Goal: Complete application form: Complete application form

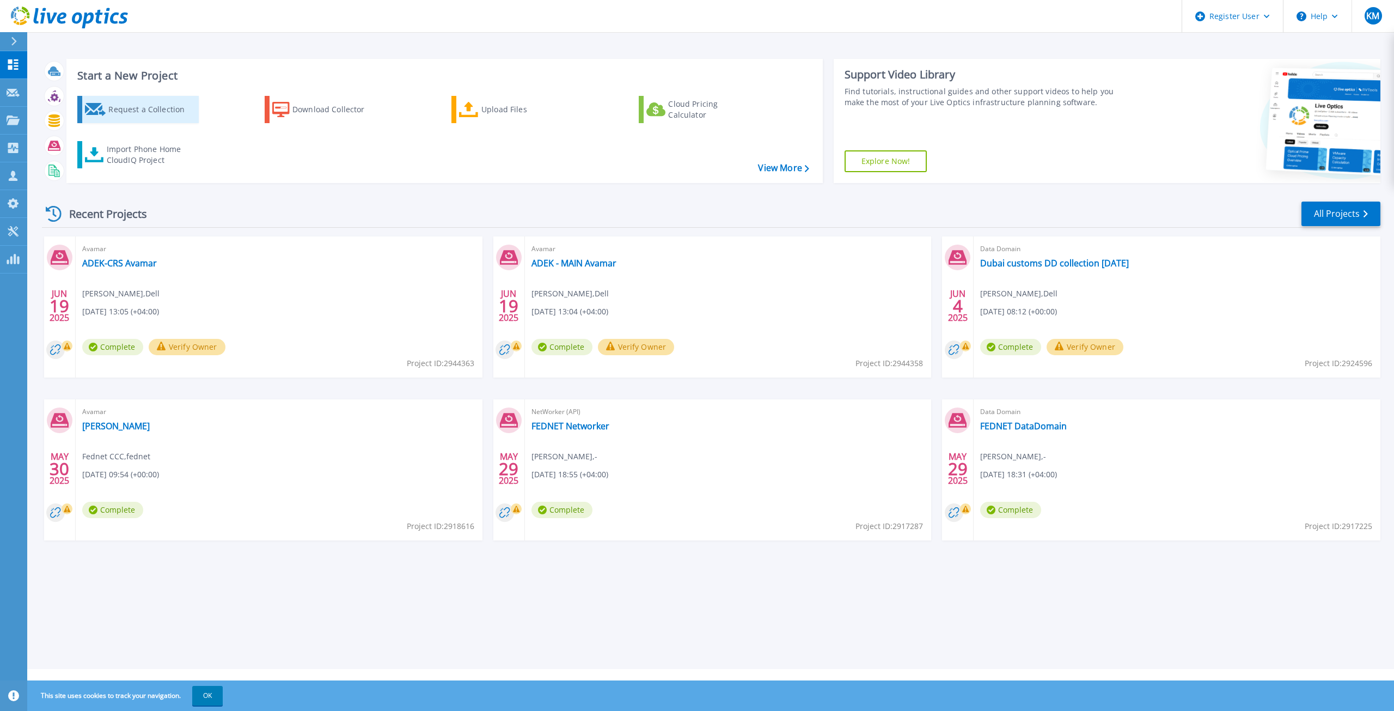
click at [138, 109] on div "Request a Collection" at bounding box center [151, 110] width 87 height 22
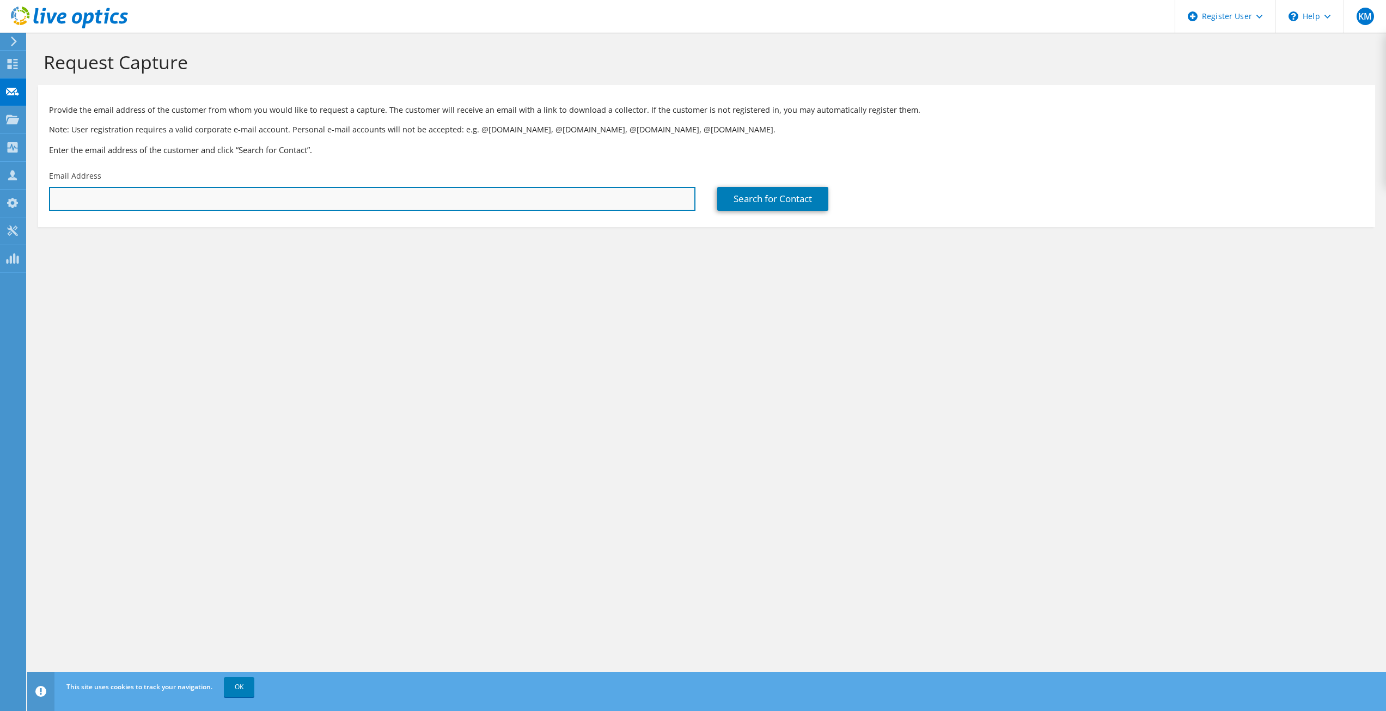
click at [265, 206] on input "text" at bounding box center [372, 199] width 646 height 24
type input "[EMAIL_ADDRESS][DOMAIN_NAME]"
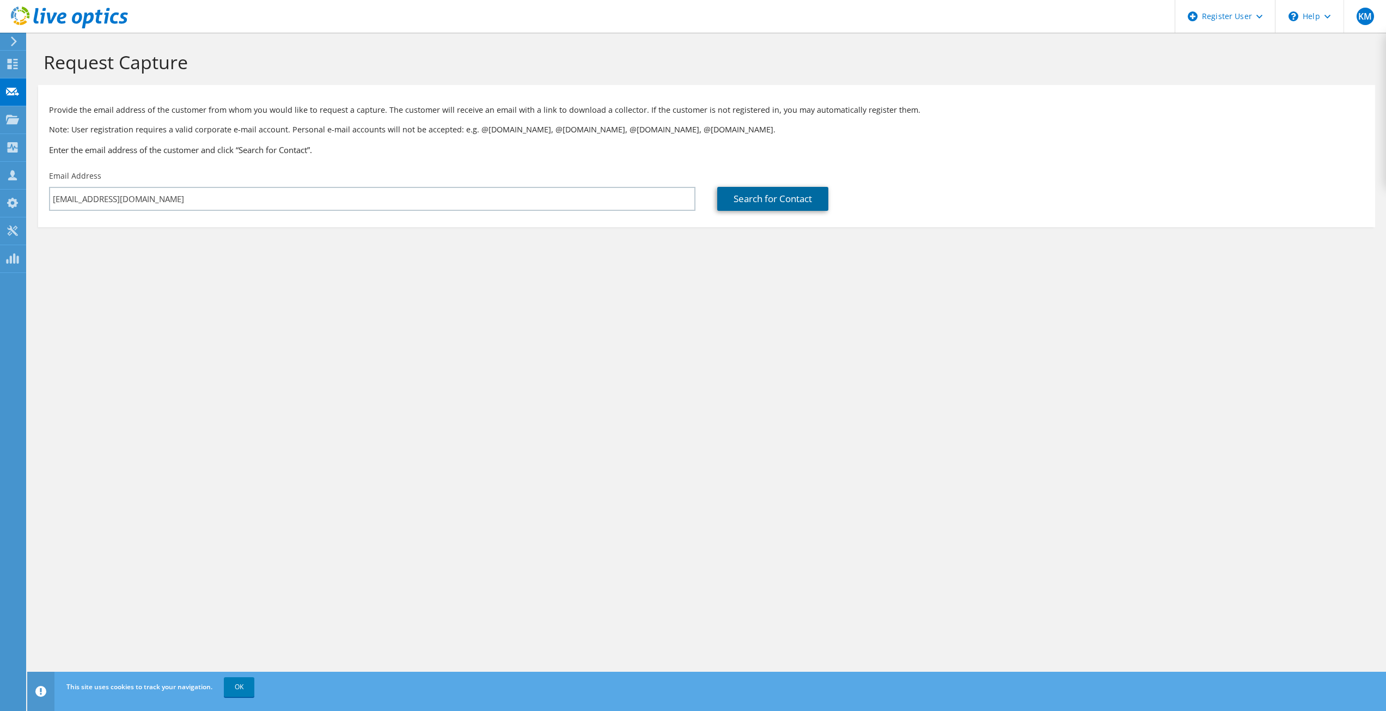
click at [737, 194] on link "Search for Contact" at bounding box center [772, 199] width 111 height 24
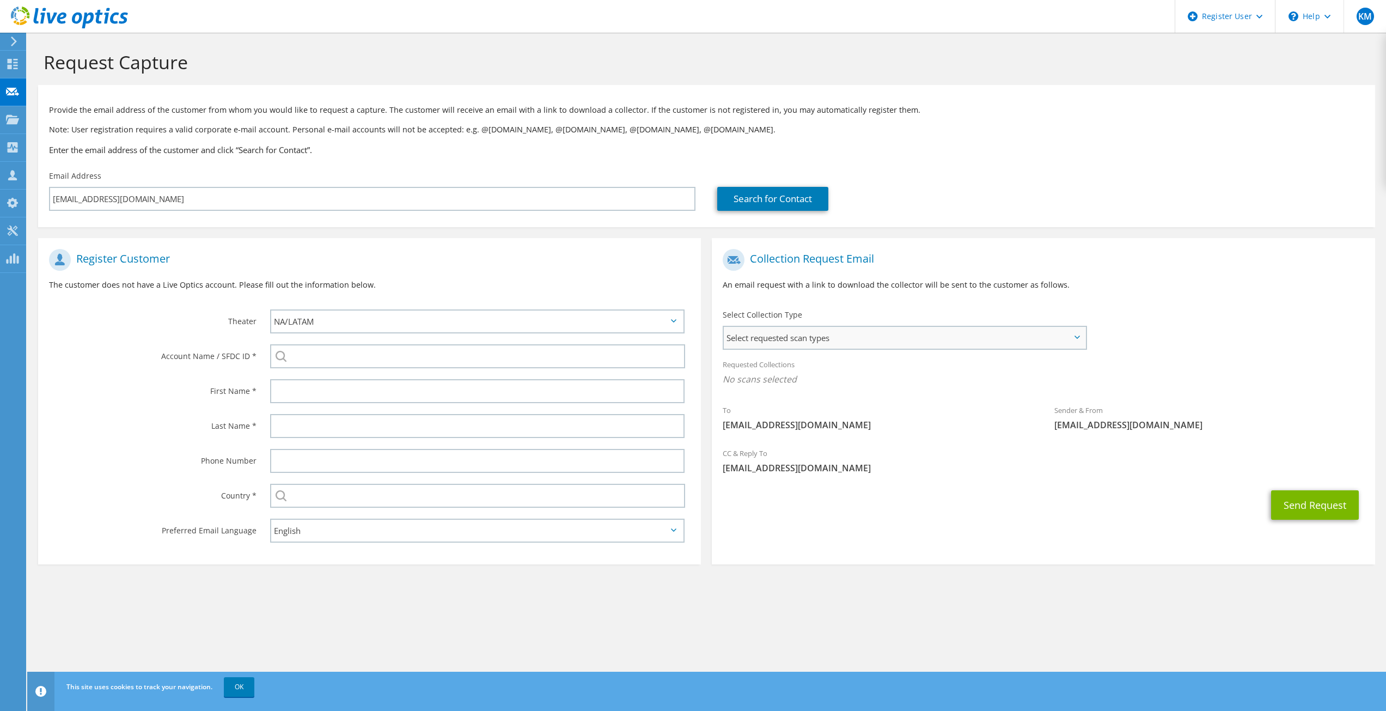
click at [856, 343] on span "Select requested scan types" at bounding box center [904, 338] width 361 height 22
click at [760, 494] on label "NetWorker" at bounding box center [774, 498] width 55 height 13
click at [0, 0] on input "NetWorker" at bounding box center [0, 0] width 0 height 0
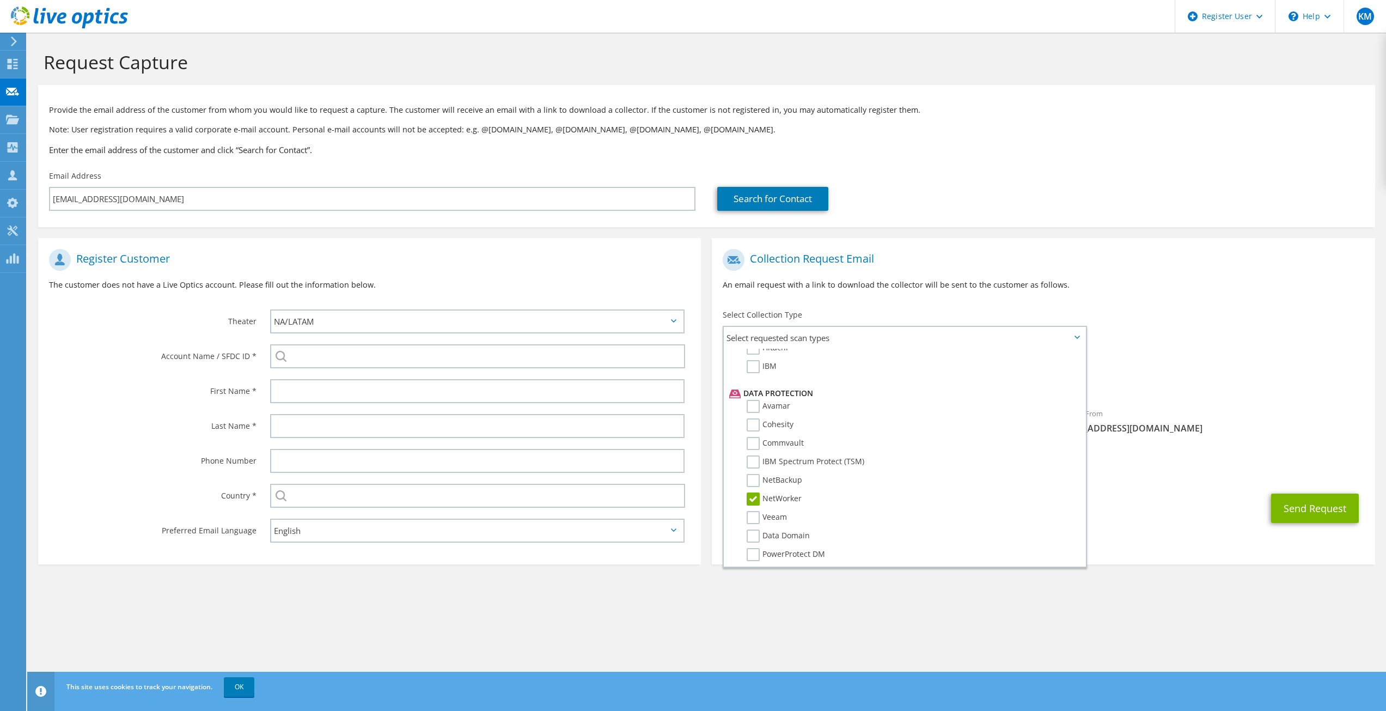
click at [961, 603] on section "Request Capture Provide the email address of the customer from whom you would l…" at bounding box center [706, 326] width 1359 height 586
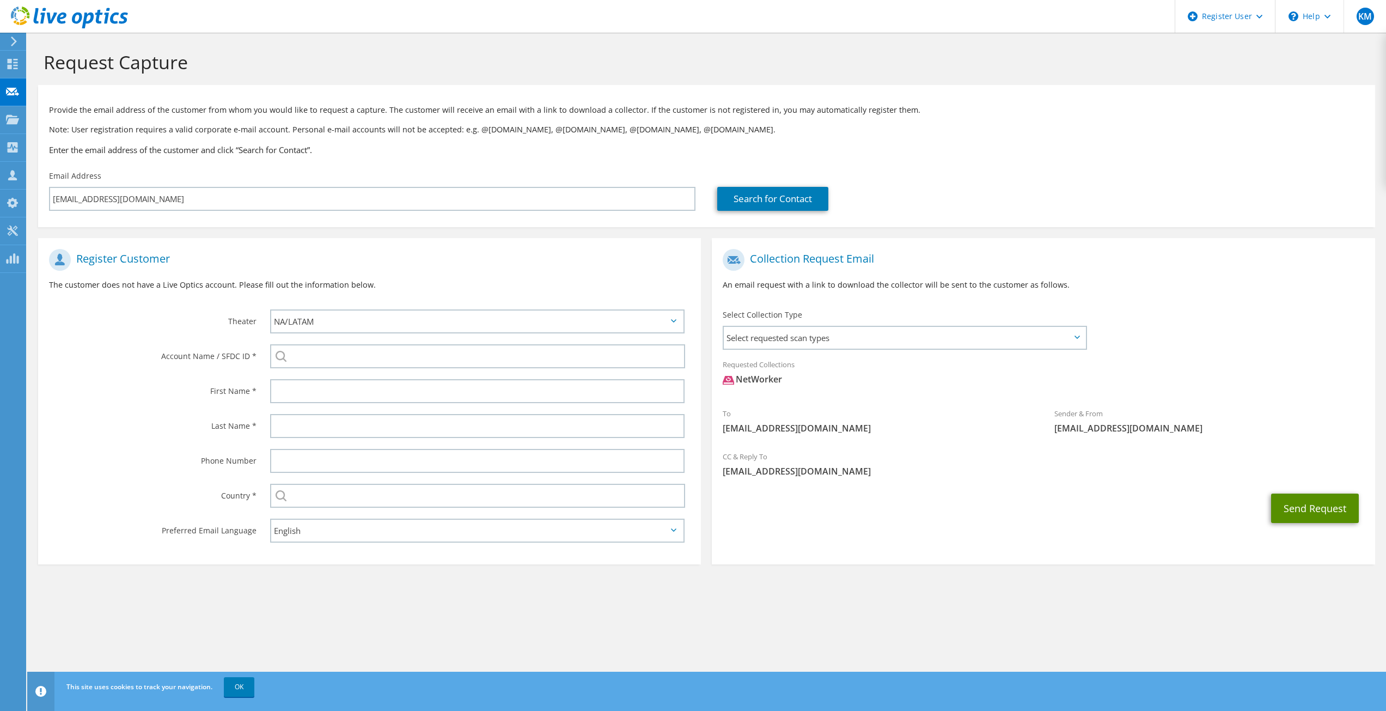
click at [1309, 505] on button "Send Request" at bounding box center [1315, 507] width 88 height 29
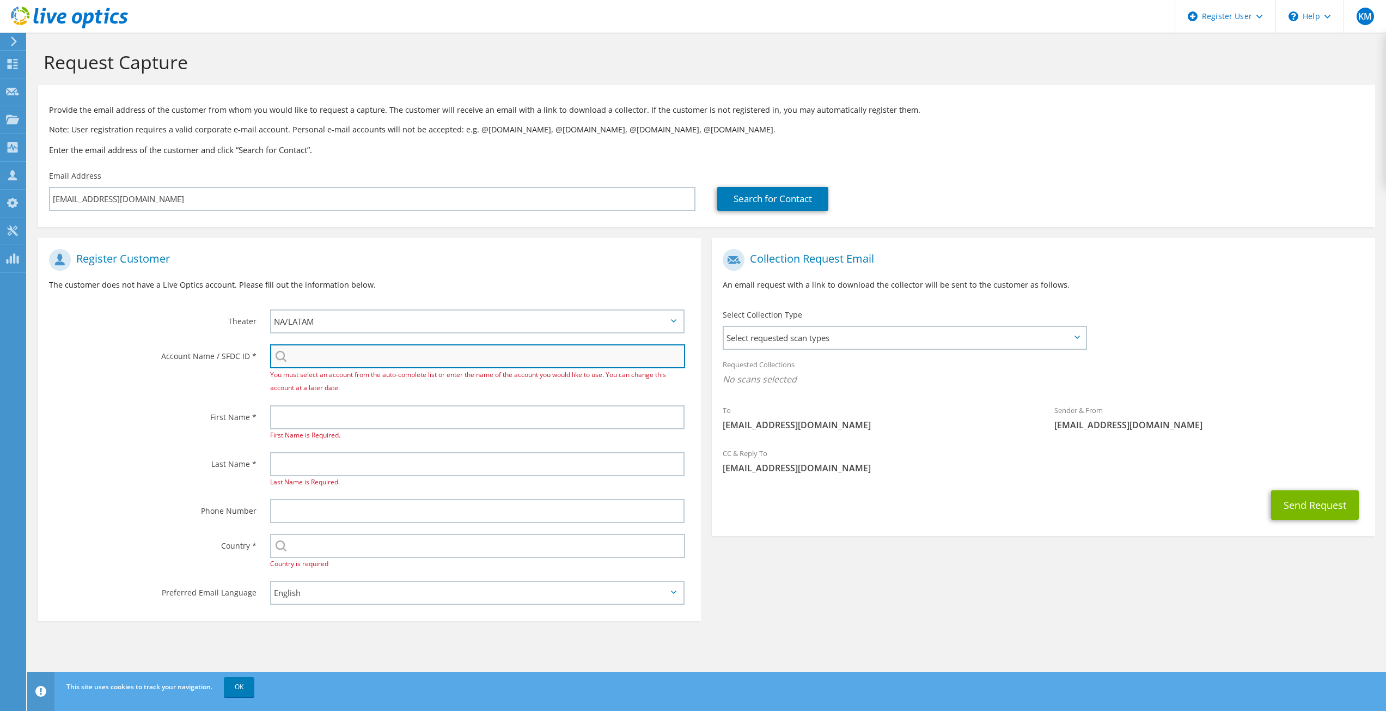
click at [368, 361] on input "search" at bounding box center [478, 356] width 416 height 24
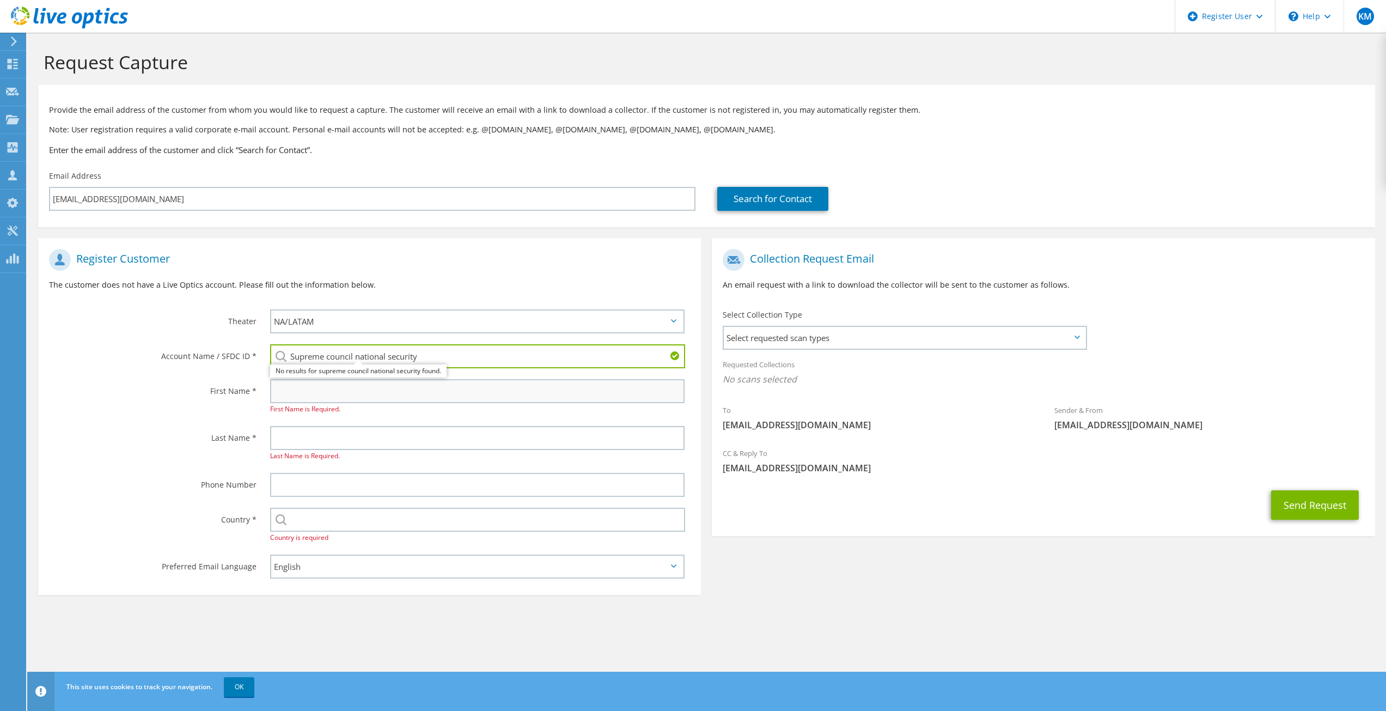
type input "Supreme council national security"
click at [337, 398] on input "text" at bounding box center [477, 391] width 415 height 24
type input "Khalid"
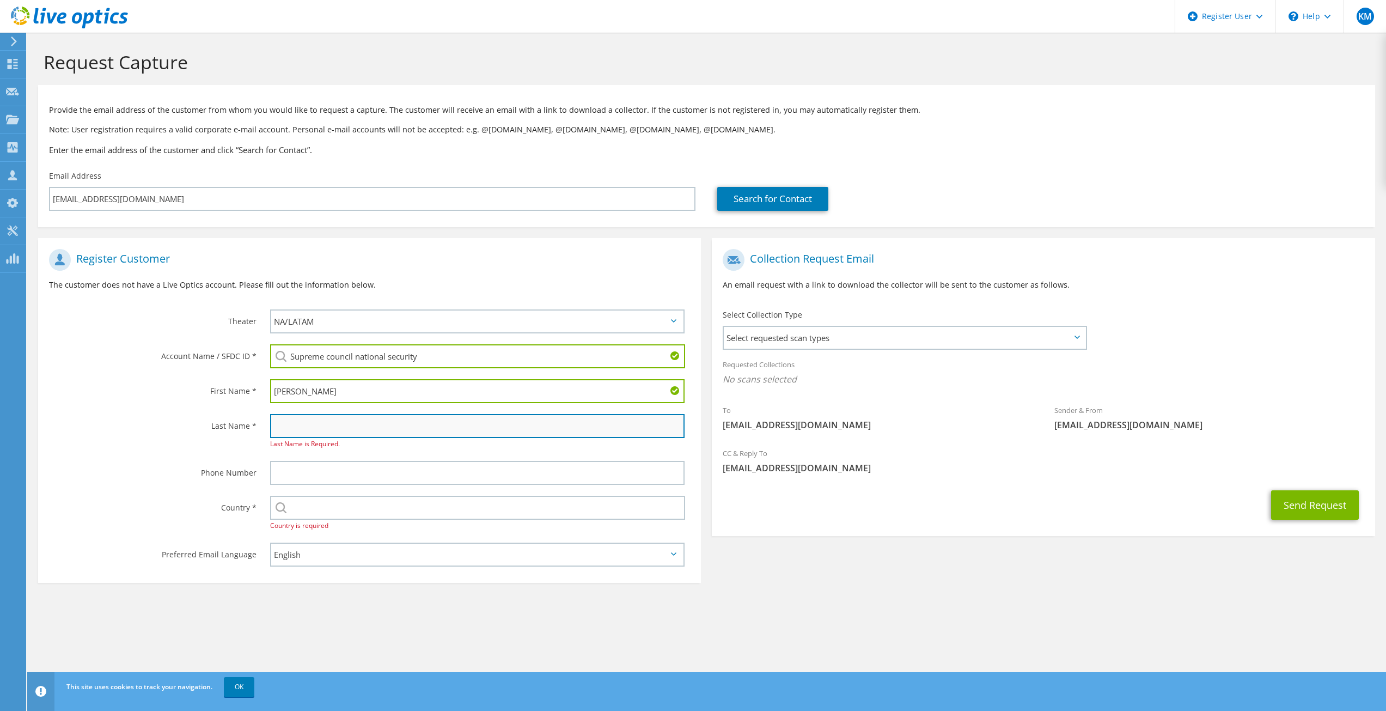
click at [310, 421] on input "text" at bounding box center [477, 426] width 415 height 24
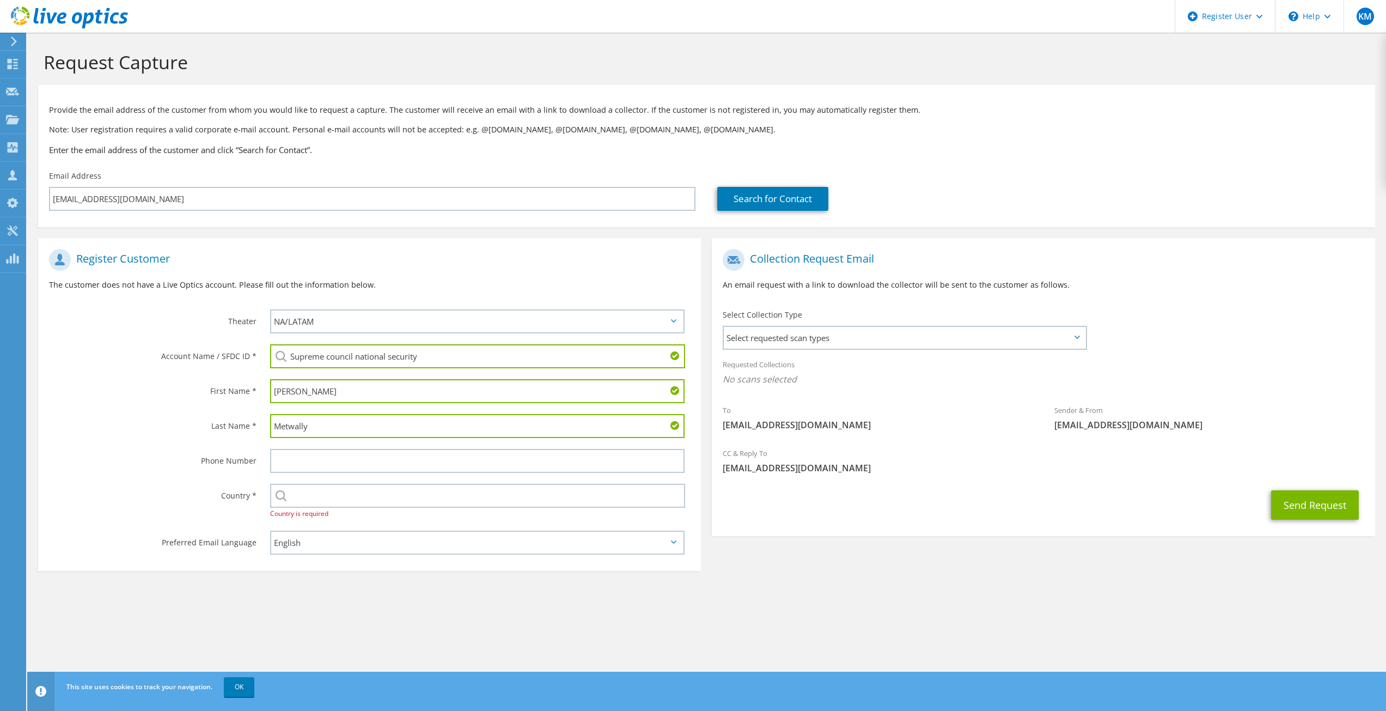
drag, startPoint x: 310, startPoint y: 423, endPoint x: 279, endPoint y: 394, distance: 42.4
click at [279, 394] on section "Register Customer The customer does not have a Live Optics account. Please fill…" at bounding box center [369, 404] width 663 height 333
type input "M"
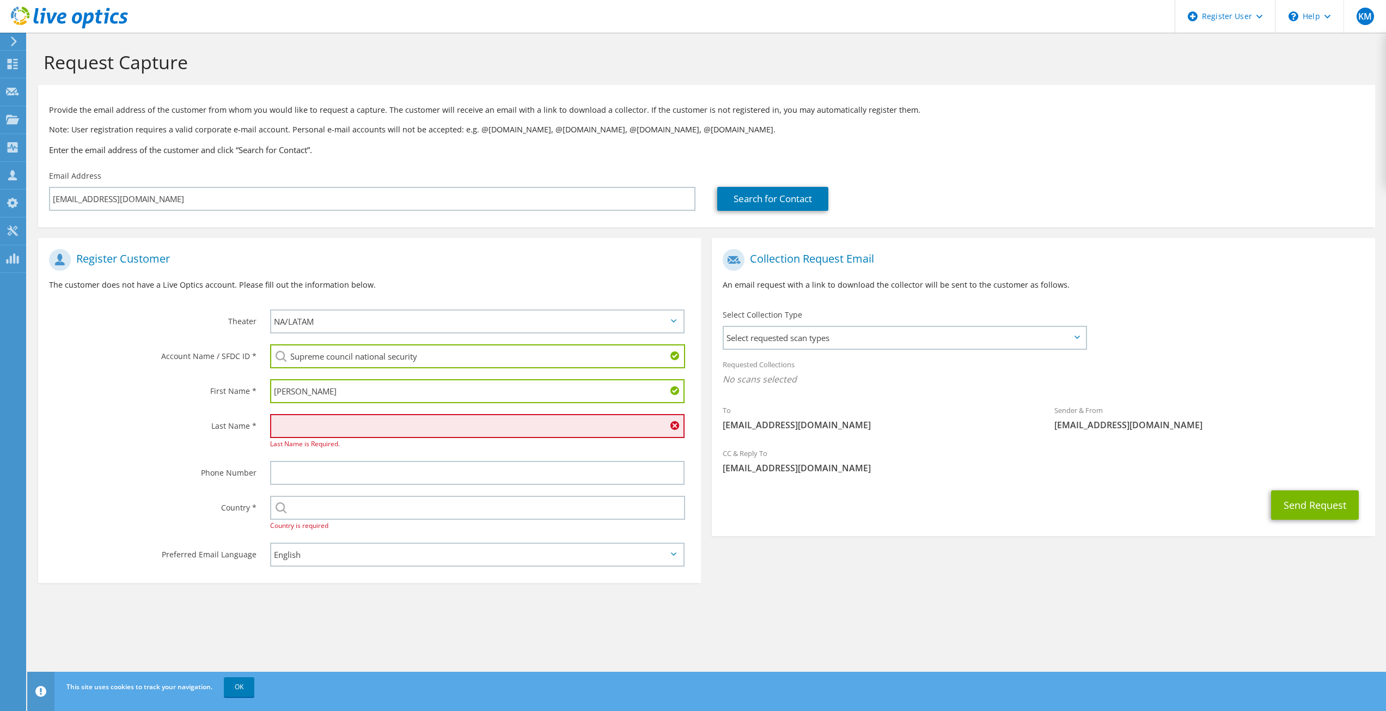
click at [279, 394] on input "Khalid" at bounding box center [477, 391] width 415 height 24
type input "Hamad"
click at [296, 422] on input "text" at bounding box center [477, 426] width 415 height 24
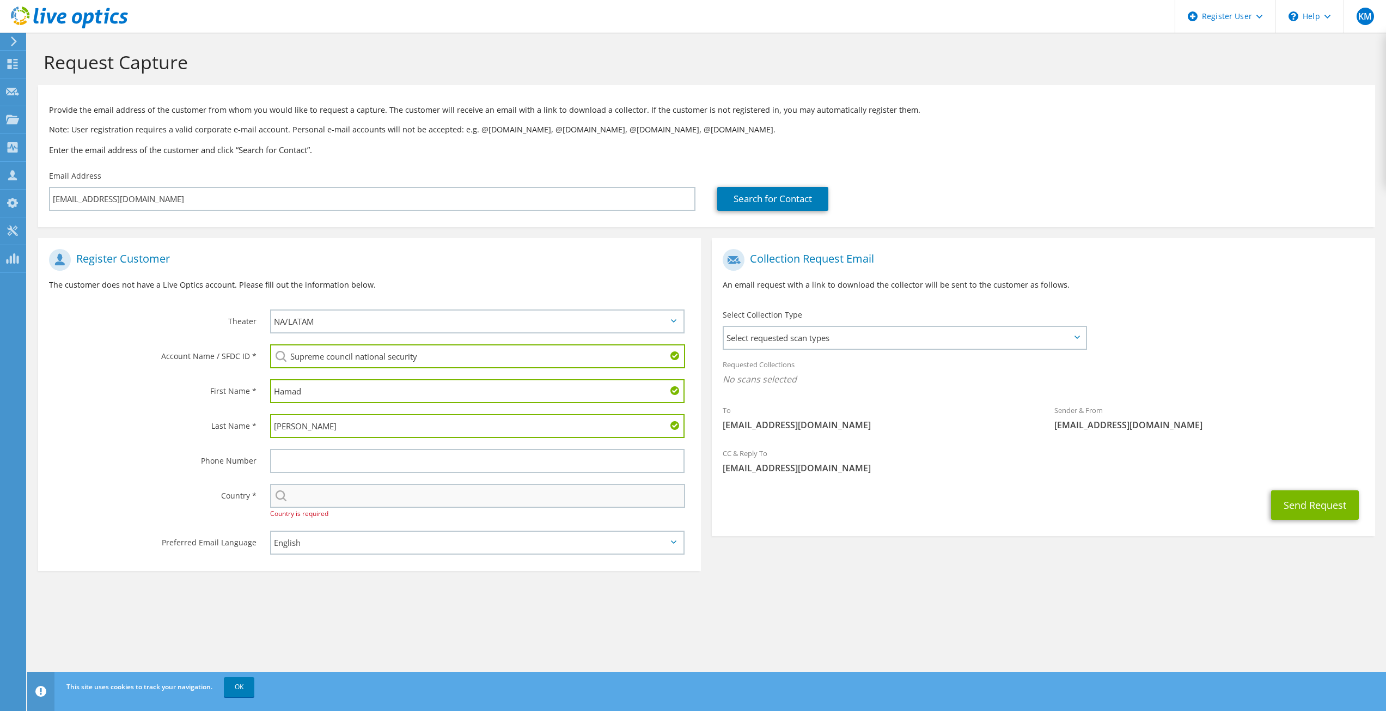
type input "[PERSON_NAME]"
click at [306, 490] on input "text" at bounding box center [478, 496] width 416 height 24
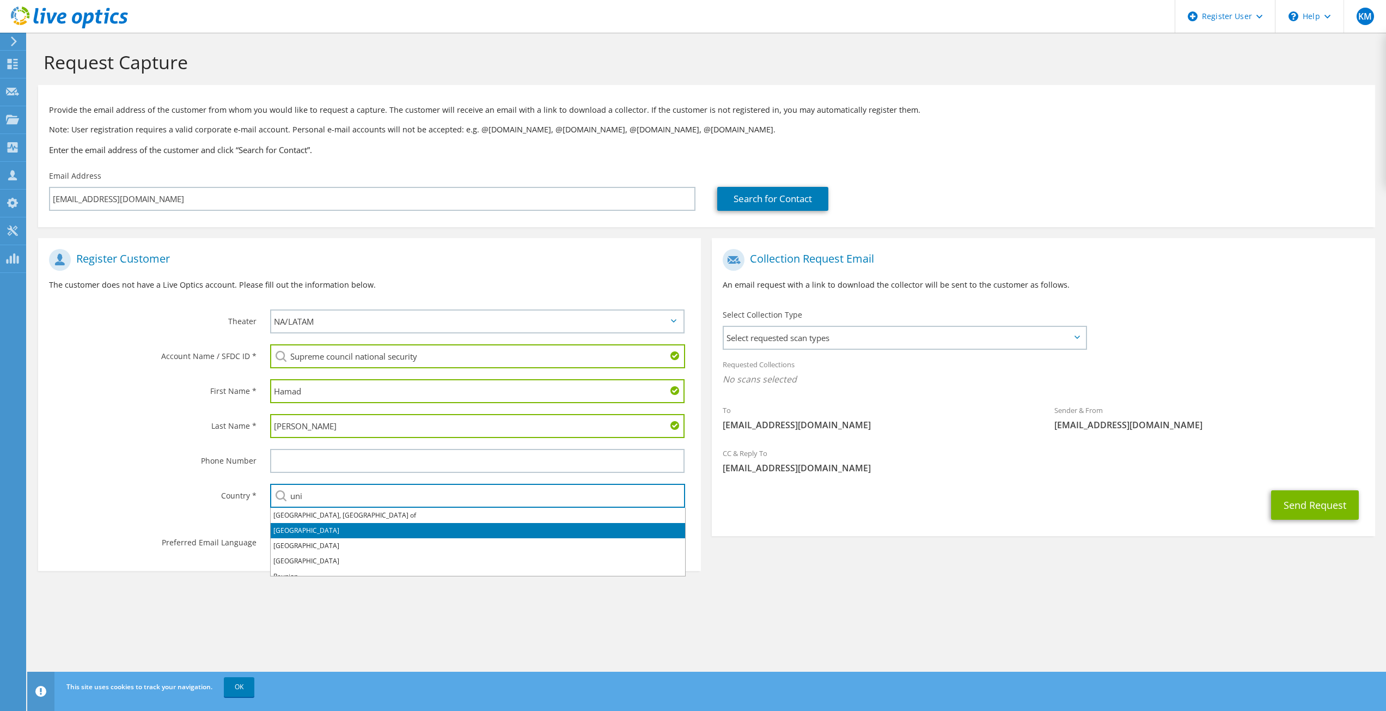
click at [299, 531] on li "[GEOGRAPHIC_DATA]" at bounding box center [478, 530] width 414 height 15
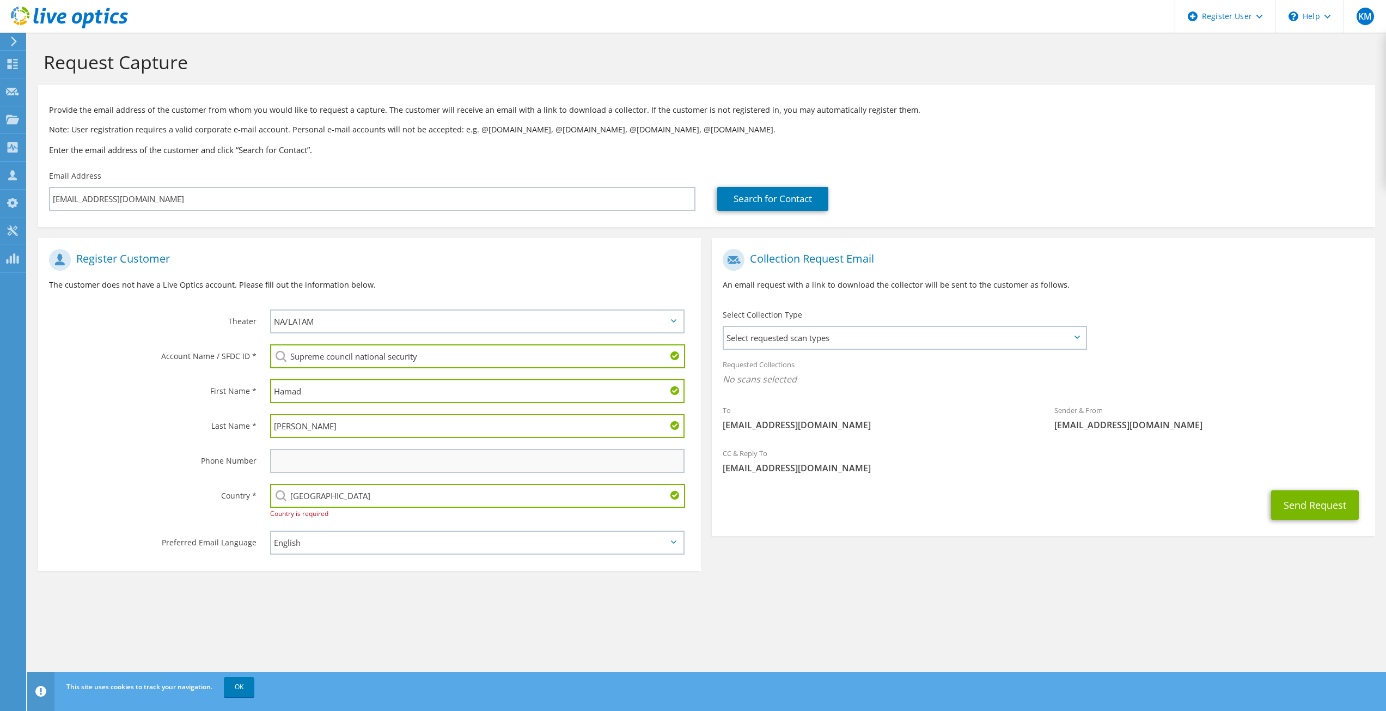
type input "[GEOGRAPHIC_DATA]"
click at [309, 456] on input "text" at bounding box center [477, 461] width 415 height 24
click at [1302, 497] on button "Send Request" at bounding box center [1315, 504] width 88 height 29
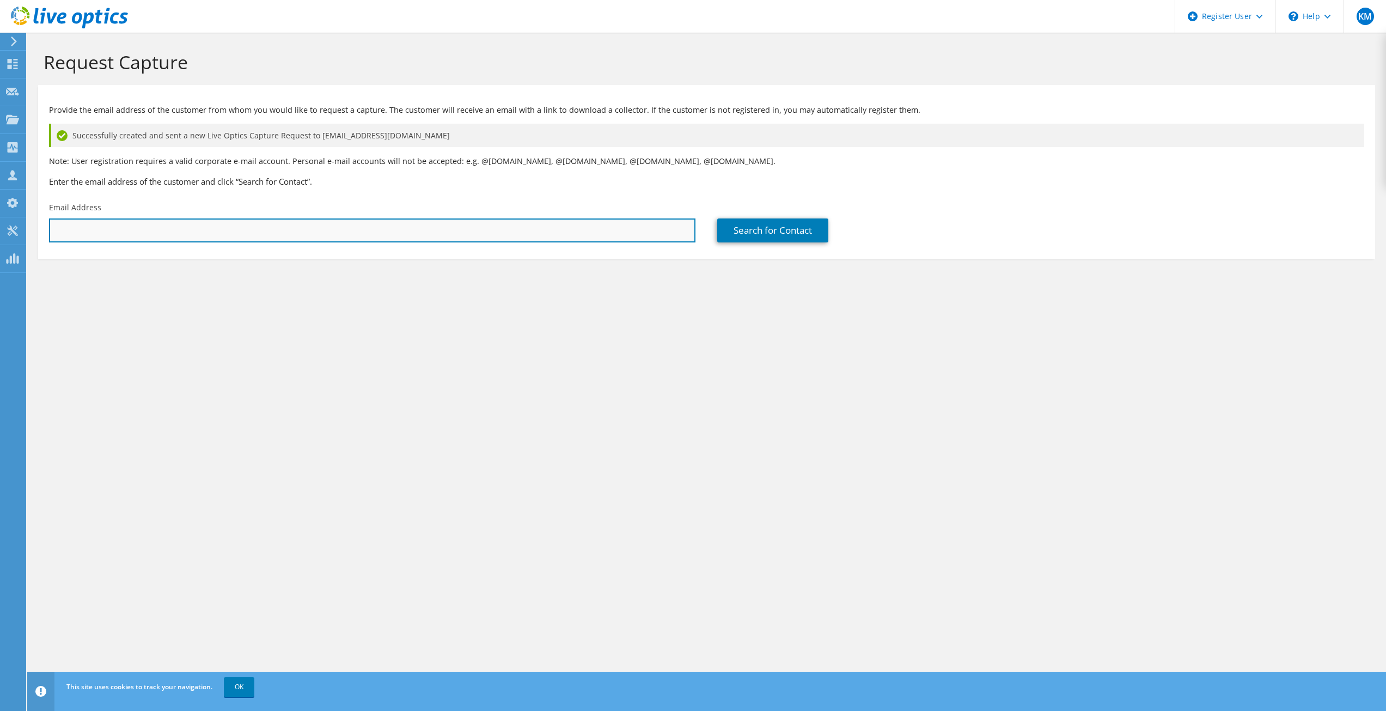
click at [578, 236] on input "text" at bounding box center [372, 230] width 646 height 24
type input "[EMAIL_ADDRESS][DOMAIN_NAME]"
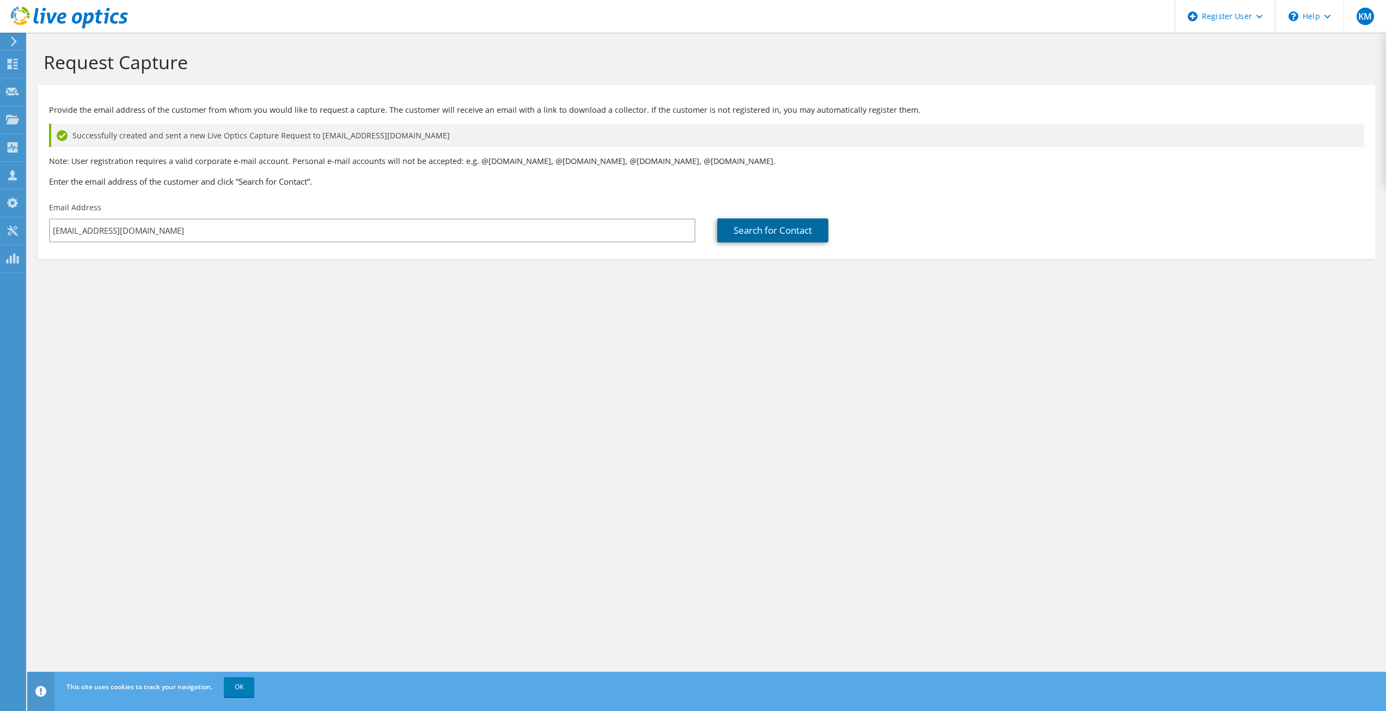
click at [753, 235] on link "Search for Contact" at bounding box center [772, 230] width 111 height 24
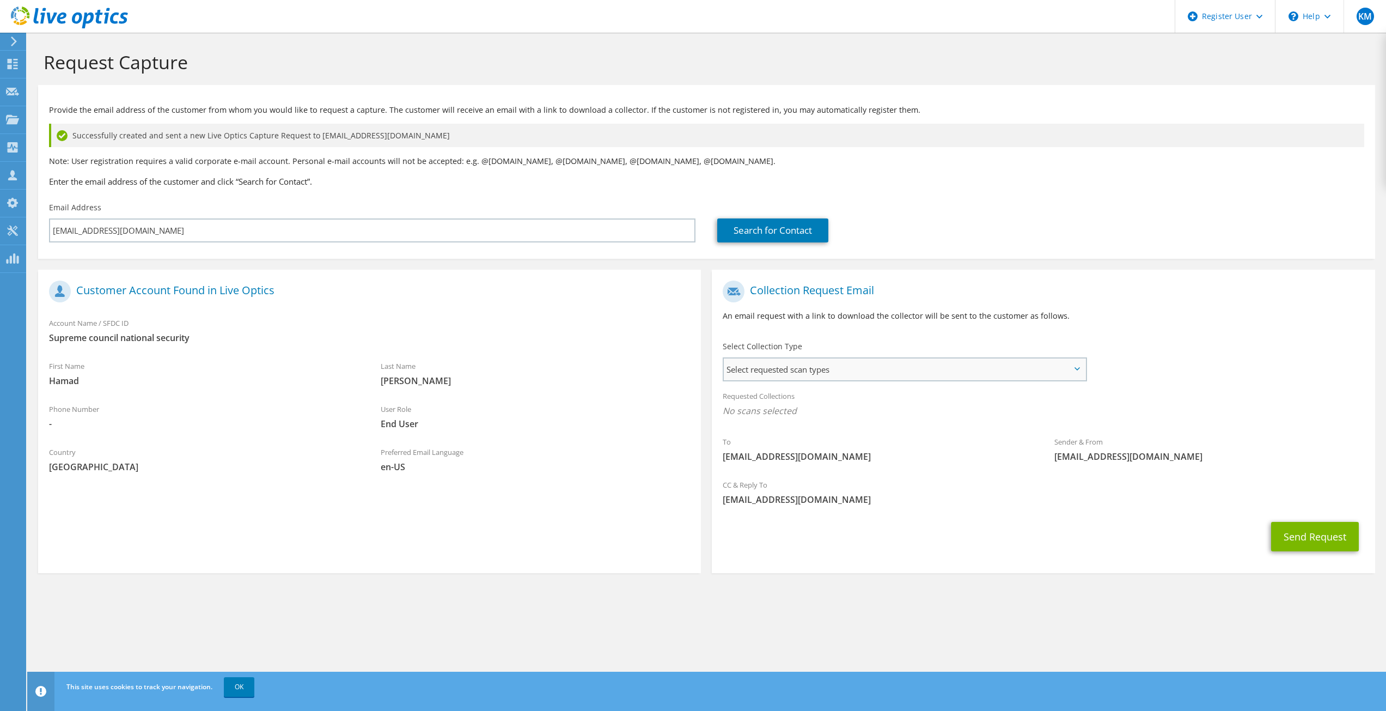
click at [859, 363] on span "Select requested scan types" at bounding box center [904, 369] width 361 height 22
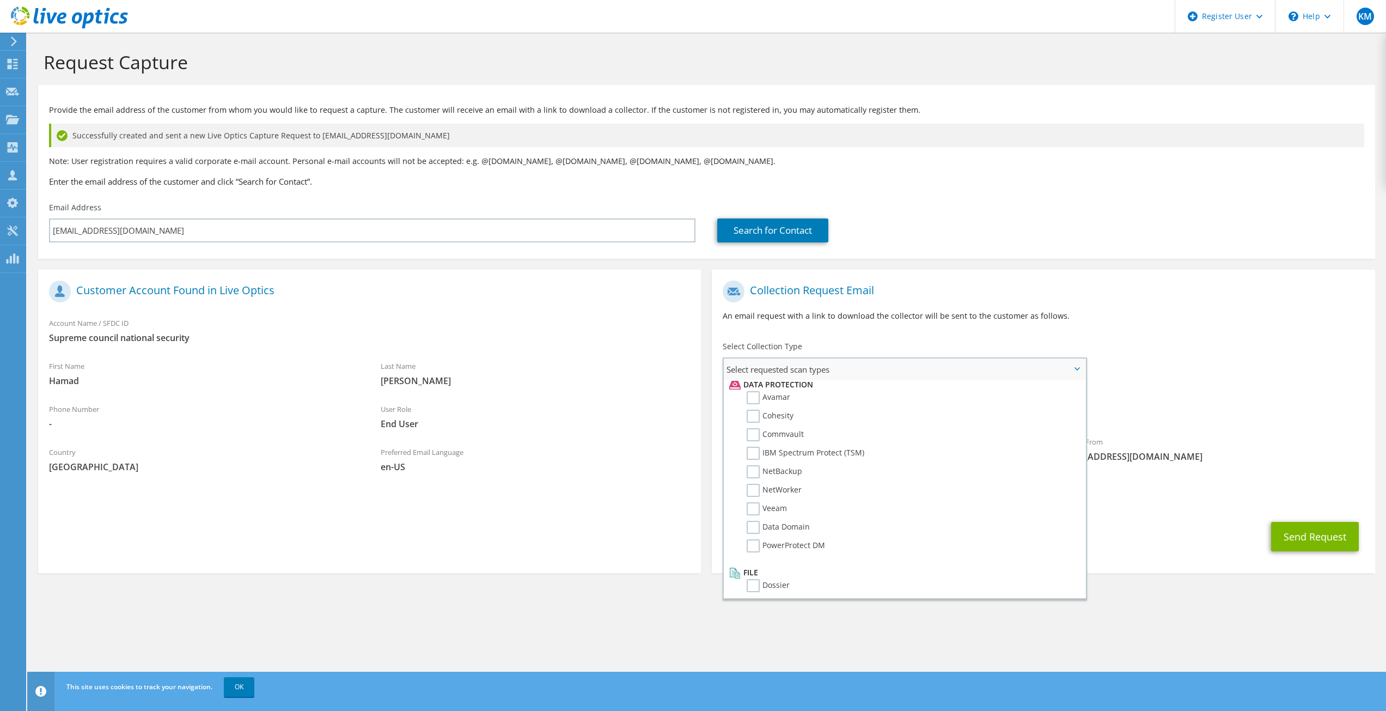
scroll to position [481, 0]
click at [761, 482] on label "NetWorker" at bounding box center [774, 485] width 55 height 13
click at [0, 0] on input "NetWorker" at bounding box center [0, 0] width 0 height 0
click at [1084, 343] on div "Select Collection Type Select requested scan types Server Virtualization Optica…" at bounding box center [905, 360] width 365 height 38
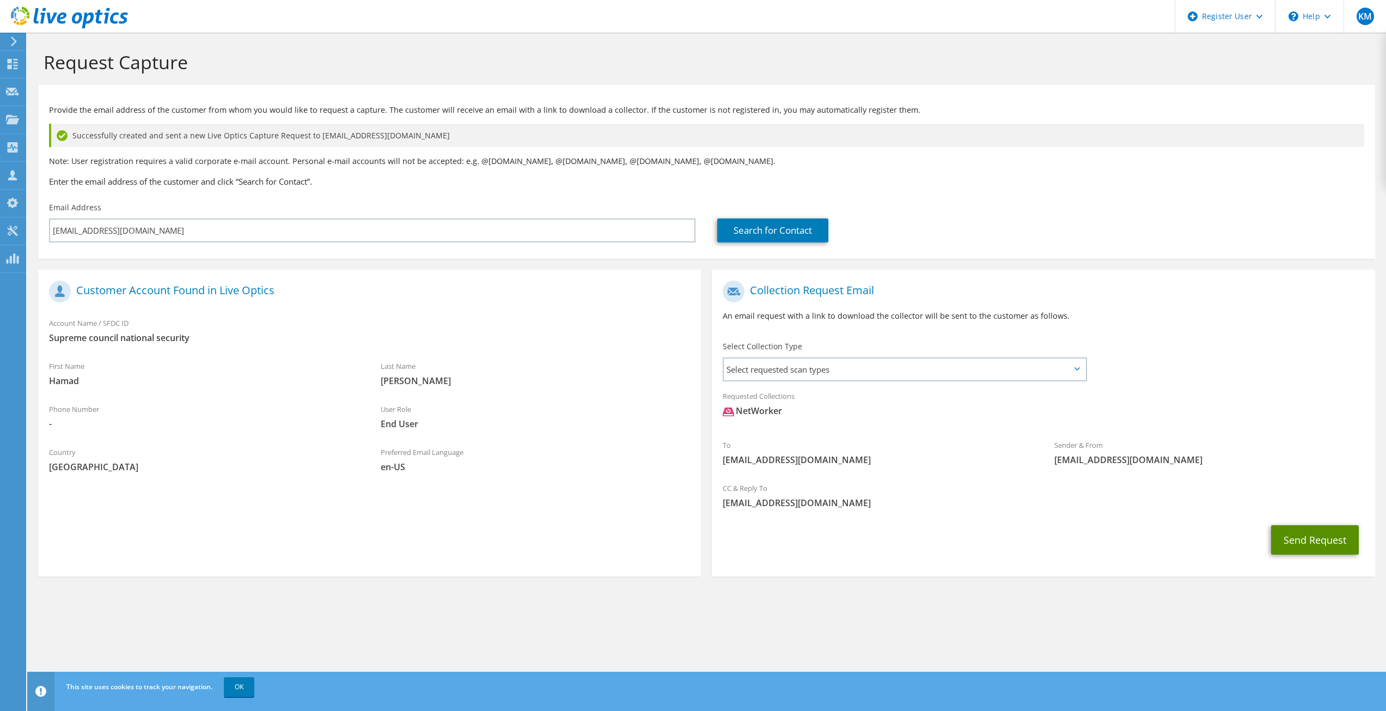
click at [1321, 541] on button "Send Request" at bounding box center [1315, 539] width 88 height 29
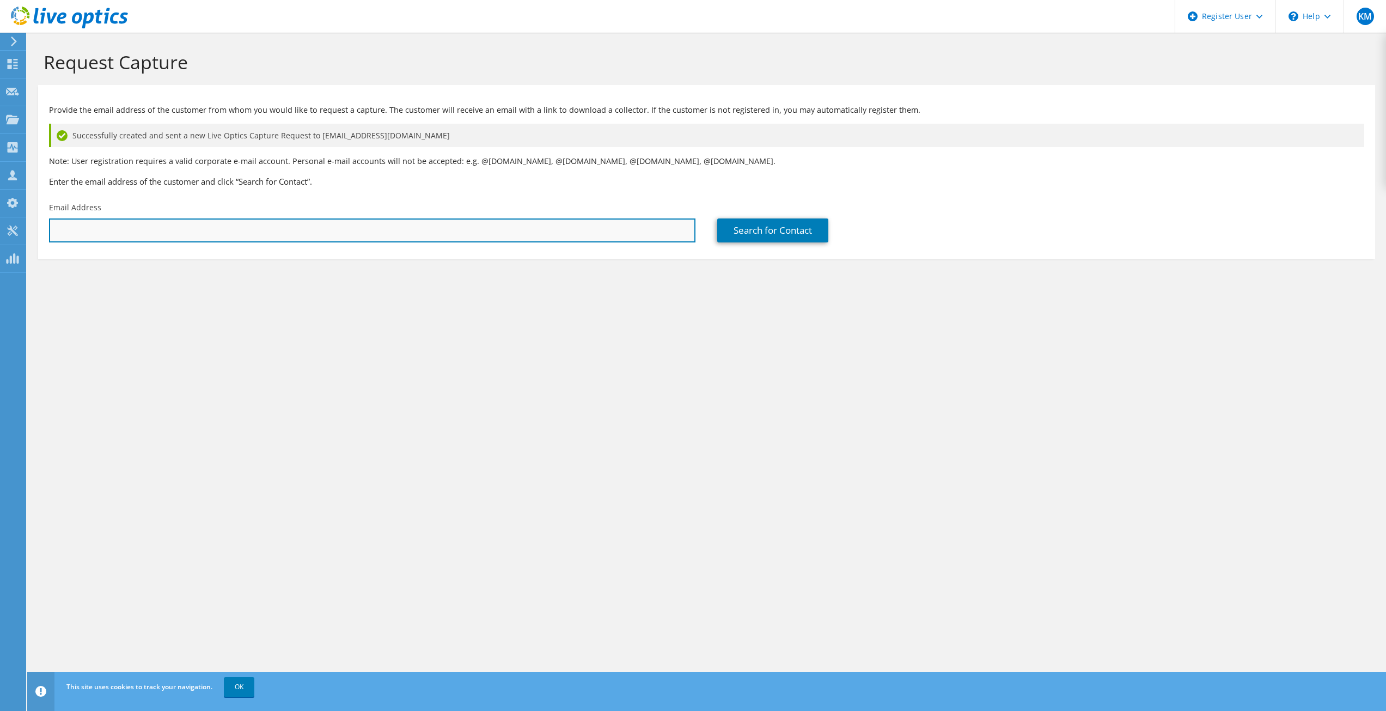
click at [369, 237] on input "text" at bounding box center [372, 230] width 646 height 24
type input "[EMAIL_ADDRESS][DOMAIN_NAME]"
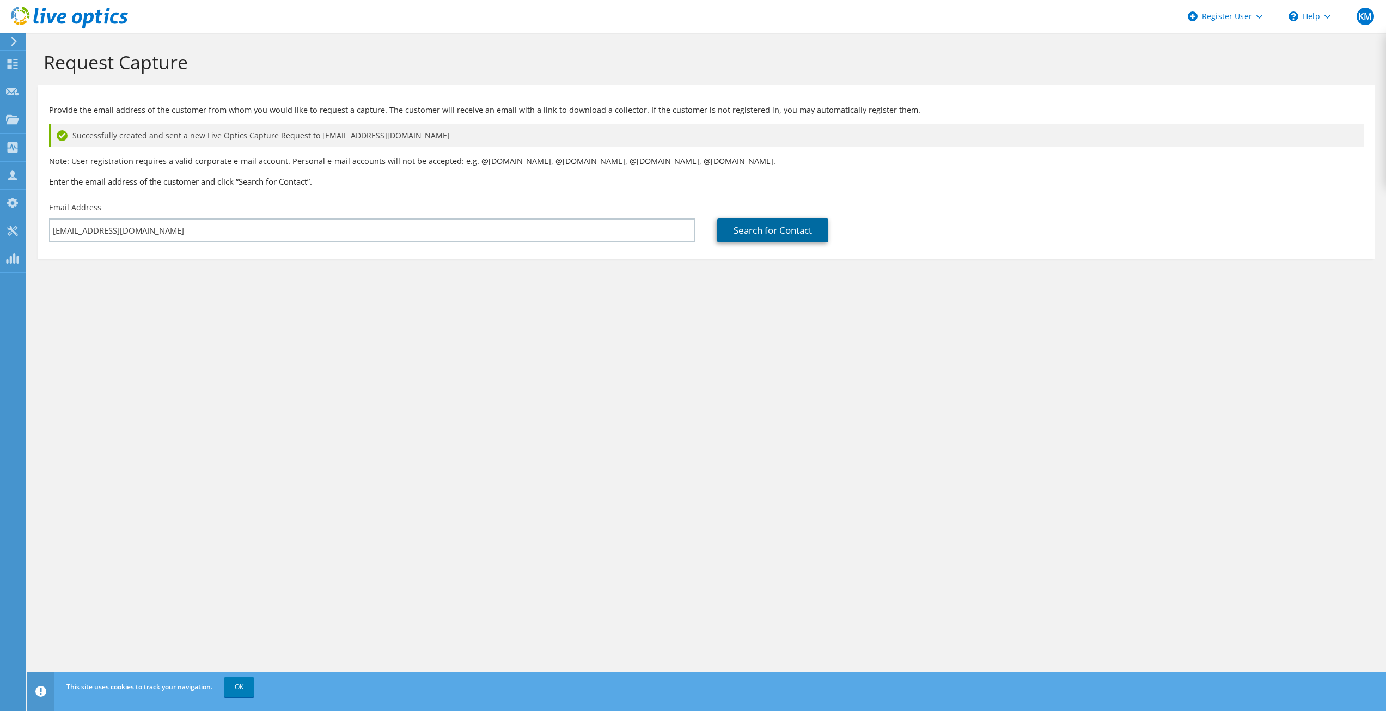
click at [827, 234] on link "Search for Contact" at bounding box center [772, 230] width 111 height 24
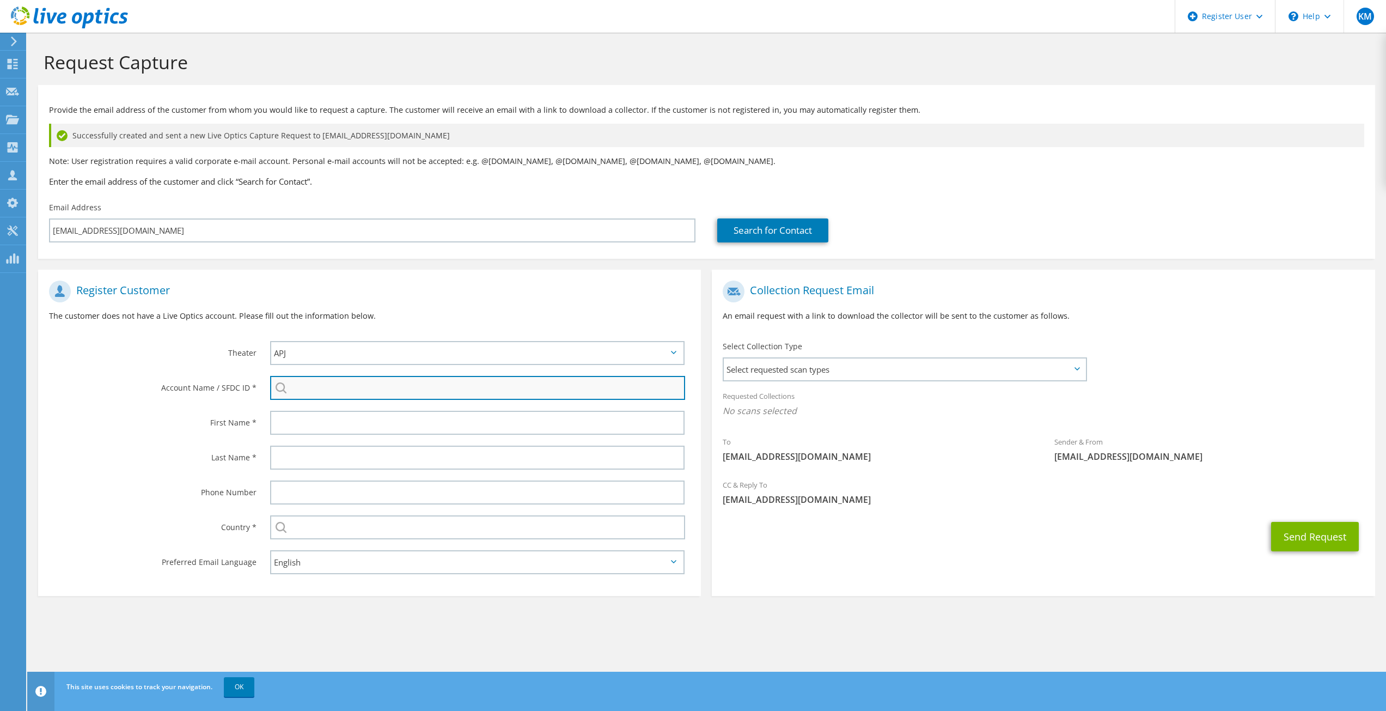
click at [321, 384] on input "search" at bounding box center [478, 388] width 416 height 24
type input "SCNS"
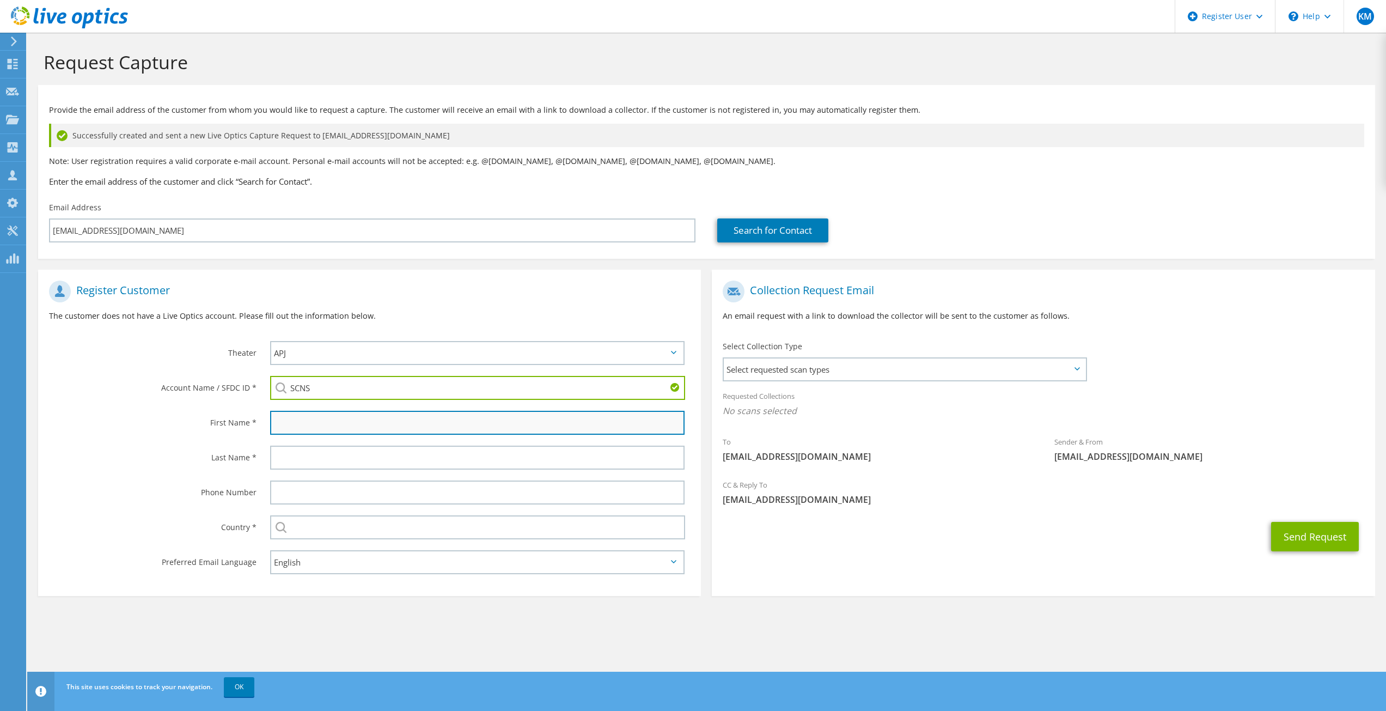
click at [390, 429] on input "text" at bounding box center [477, 423] width 415 height 24
type input "Hamad"
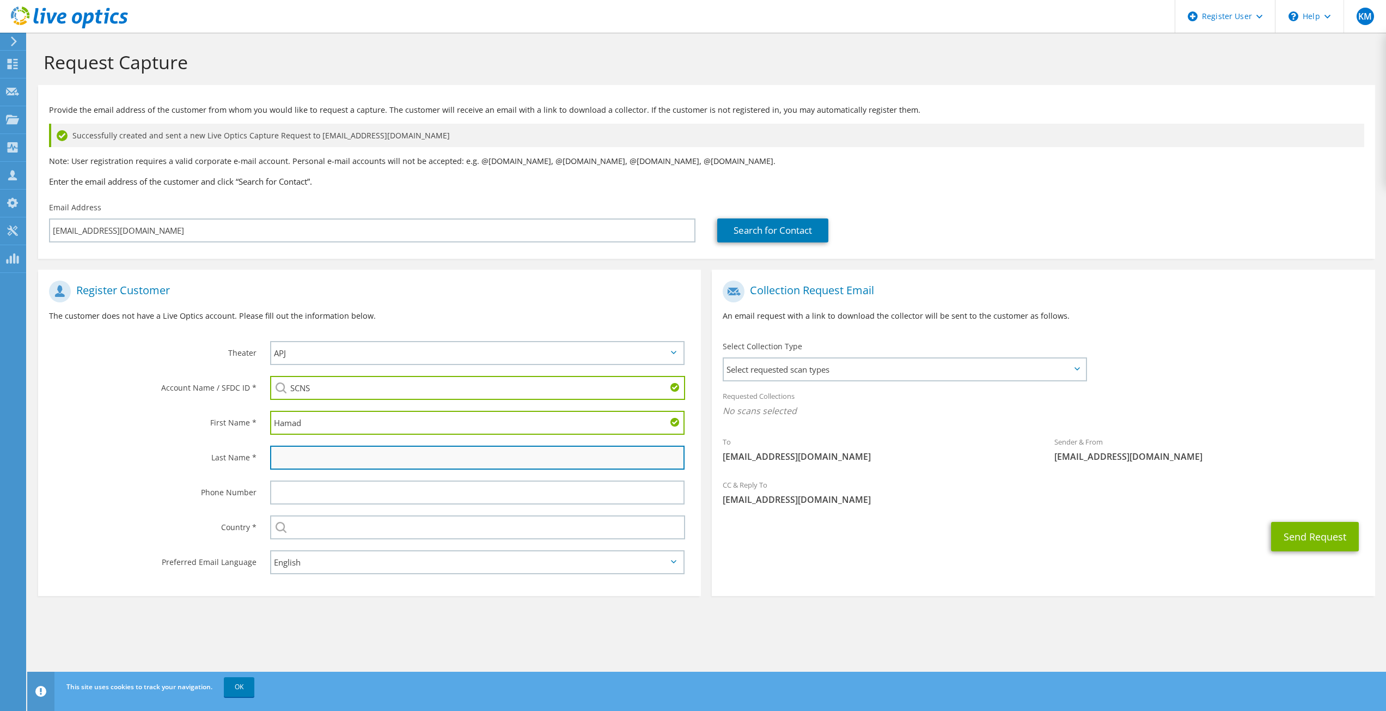
click at [303, 463] on input "text" at bounding box center [477, 457] width 415 height 24
type input "Ali"
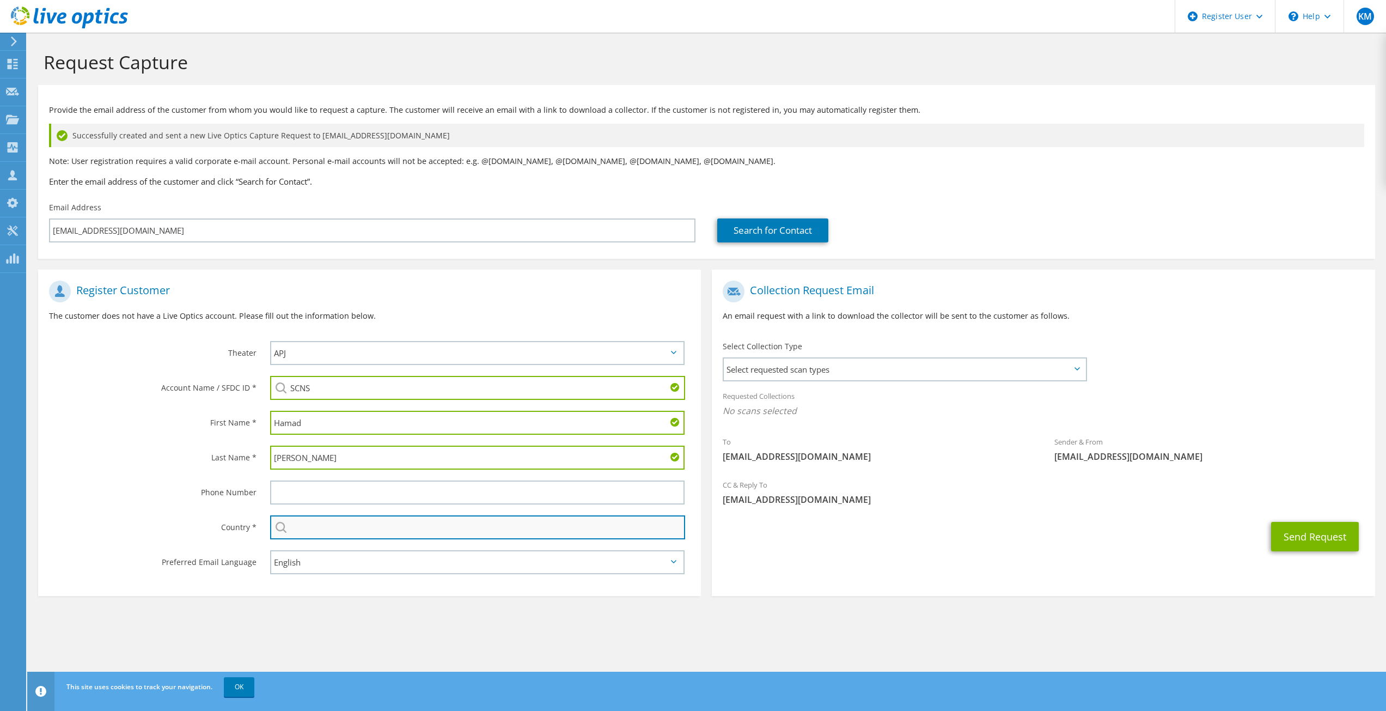
click at [316, 529] on input "text" at bounding box center [478, 527] width 416 height 24
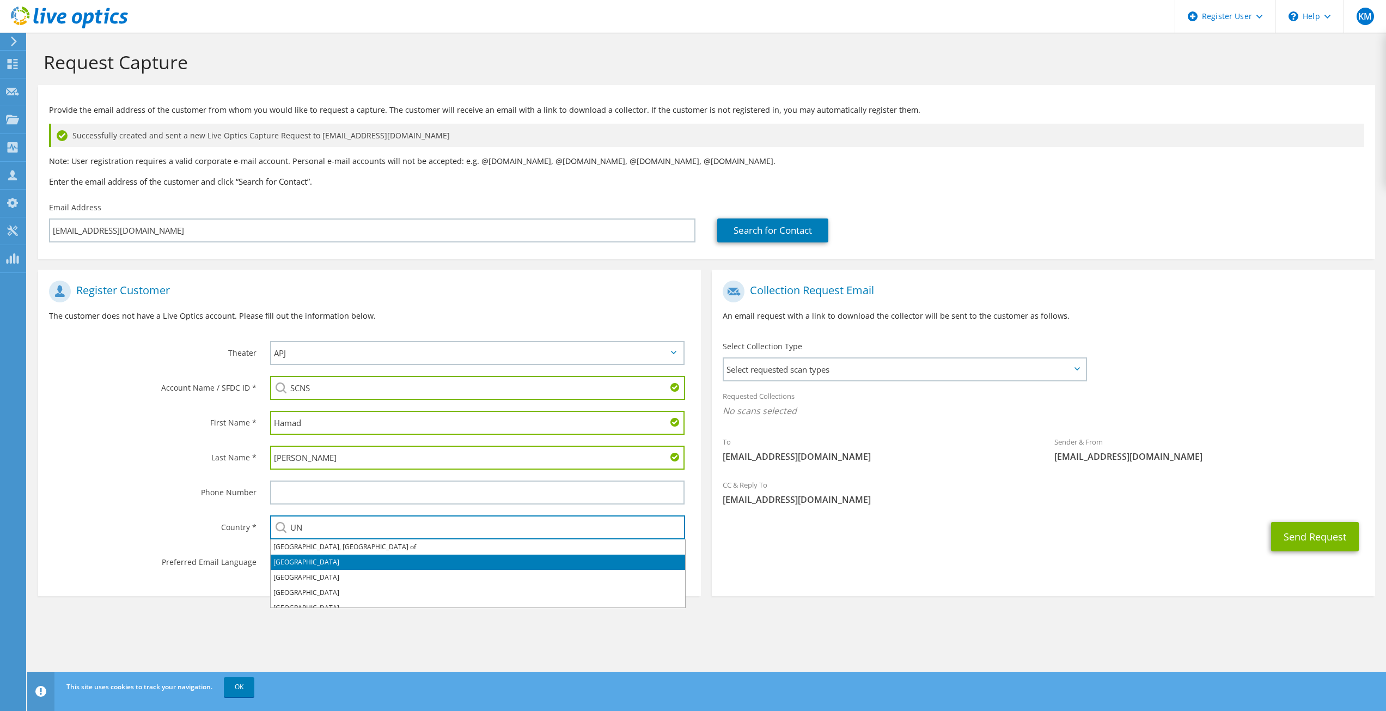
click at [322, 556] on li "[GEOGRAPHIC_DATA]" at bounding box center [478, 561] width 414 height 15
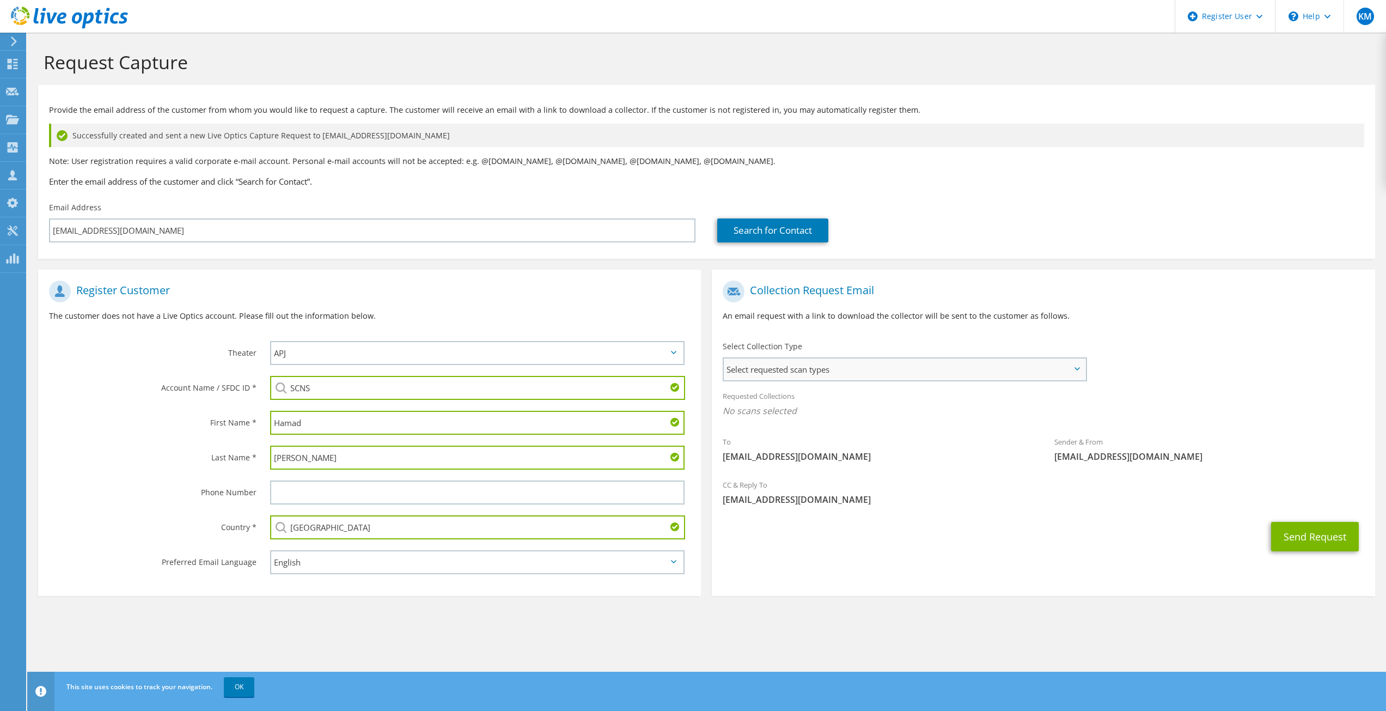
type input "[GEOGRAPHIC_DATA]"
click at [852, 378] on span "Select requested scan types" at bounding box center [904, 369] width 361 height 22
click at [753, 485] on label "NetWorker" at bounding box center [774, 485] width 55 height 13
click at [0, 0] on input "NetWorker" at bounding box center [0, 0] width 0 height 0
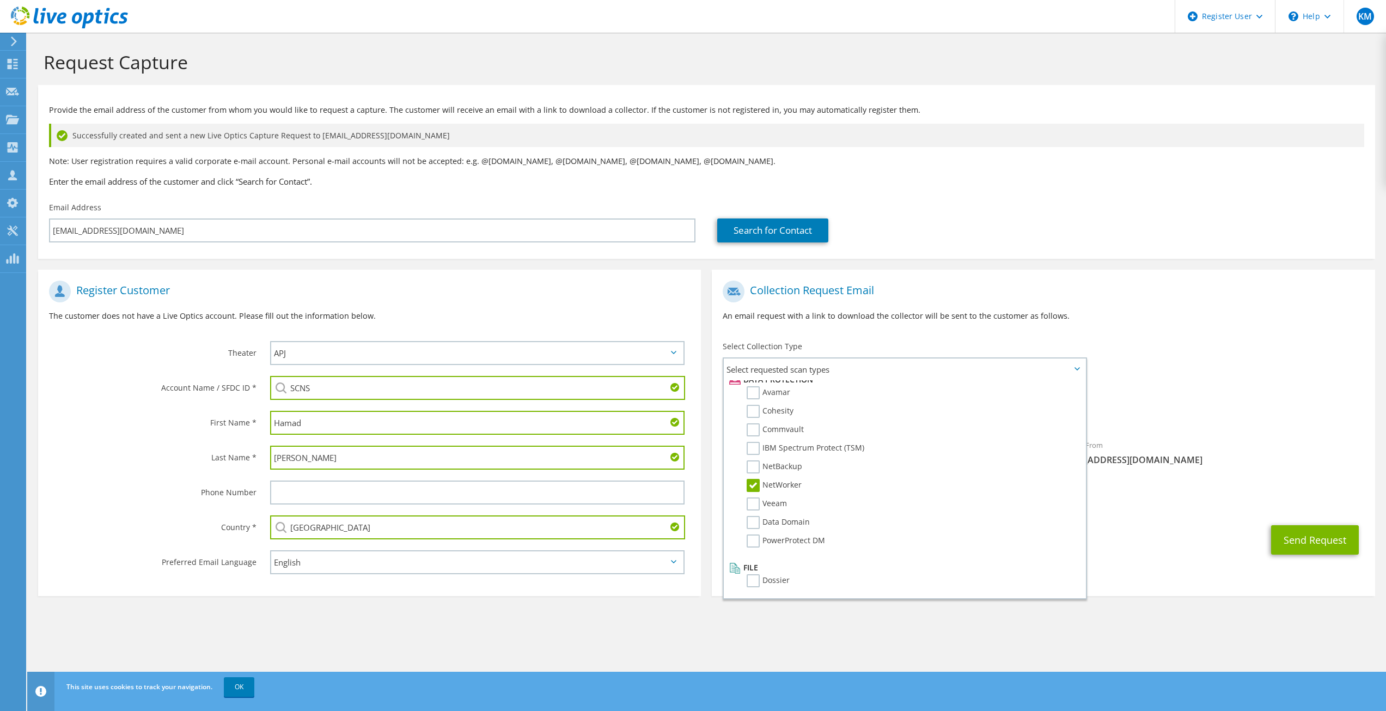
click at [1131, 443] on div "Sender & From liveoptics@liveoptics.com" at bounding box center [1209, 452] width 332 height 38
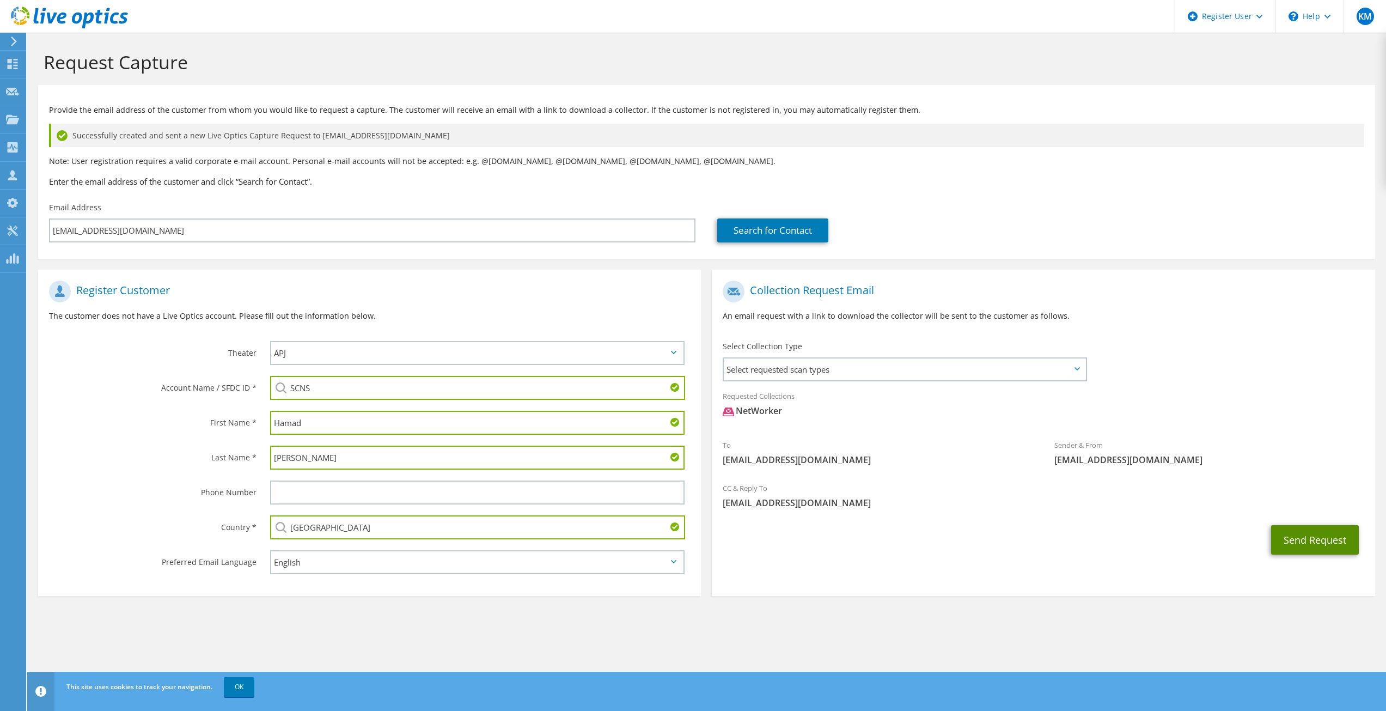
click at [1328, 545] on button "Send Request" at bounding box center [1315, 539] width 88 height 29
